Goal: Task Accomplishment & Management: Complete application form

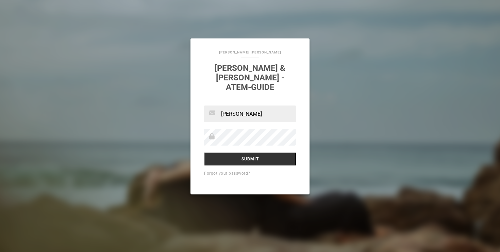
type input "[PERSON_NAME][EMAIL_ADDRESS][DOMAIN_NAME]"
click at [265, 157] on input "Submit" at bounding box center [250, 158] width 92 height 13
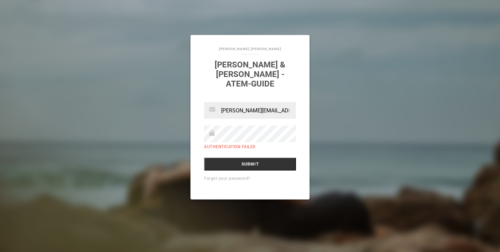
click at [204, 157] on input "Submit" at bounding box center [250, 163] width 92 height 13
